Goal: Task Accomplishment & Management: Use online tool/utility

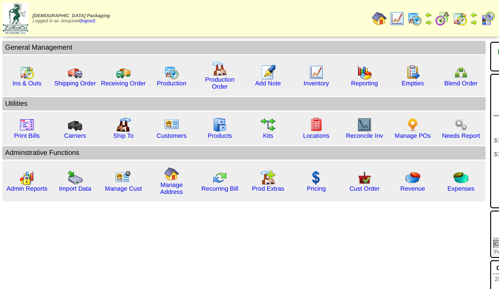
scroll to position [0, 45]
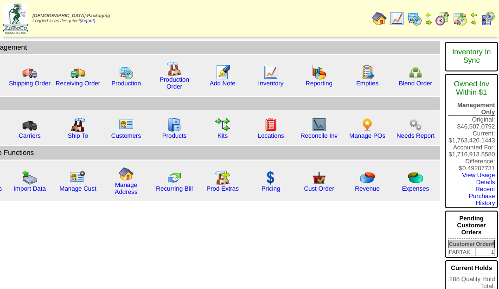
click at [401, 17] on img at bounding box center [396, 18] width 15 height 15
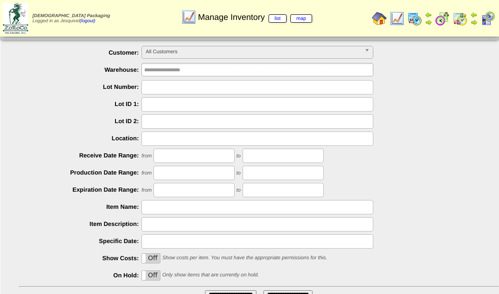
scroll to position [15, 0]
click at [439, 16] on img at bounding box center [442, 18] width 15 height 15
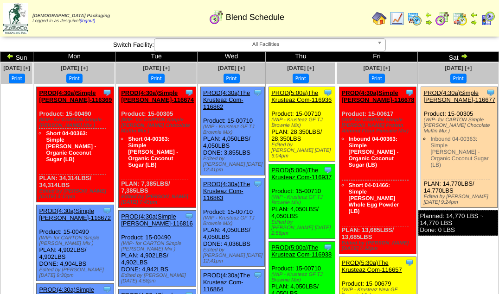
click at [315, 91] on link "PROD(5:00a)The Krusteaz Com-116936" at bounding box center [301, 96] width 60 height 14
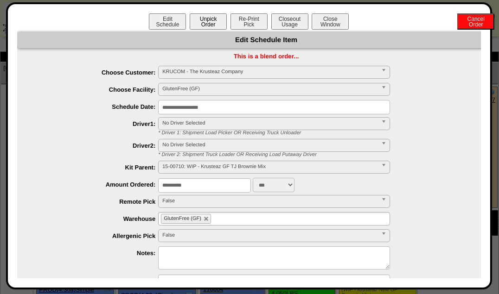
click at [222, 28] on button "Unpick Order" at bounding box center [208, 21] width 37 height 16
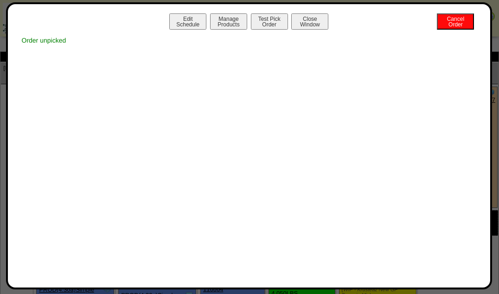
click at [217, 28] on button "Manage Products" at bounding box center [228, 21] width 37 height 16
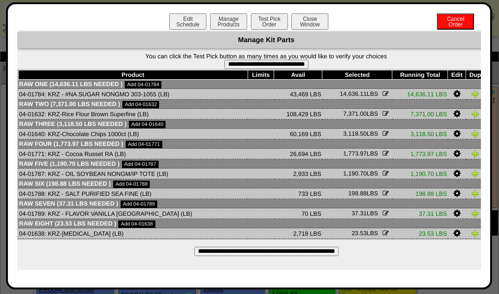
click at [236, 65] on input "**********" at bounding box center [266, 64] width 84 height 9
type input "**********"
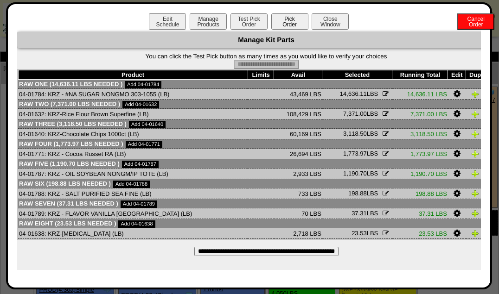
click at [285, 22] on button "Pick Order" at bounding box center [289, 21] width 37 height 16
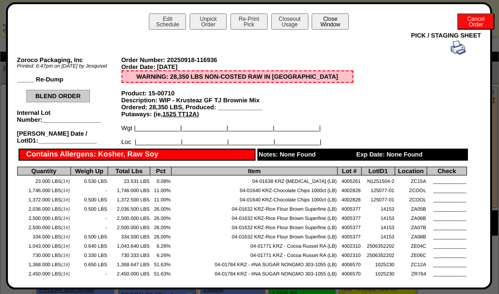
click at [313, 21] on button "Close Window" at bounding box center [329, 21] width 37 height 16
